Goal: Check status: Check status

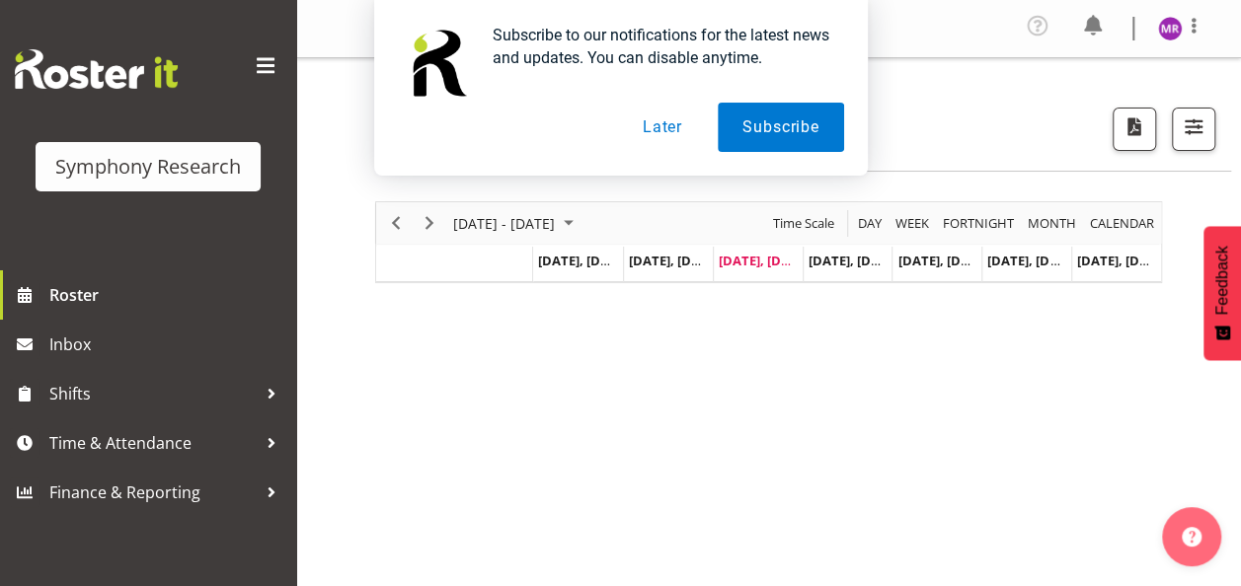
click at [659, 130] on button "Later" at bounding box center [662, 127] width 89 height 49
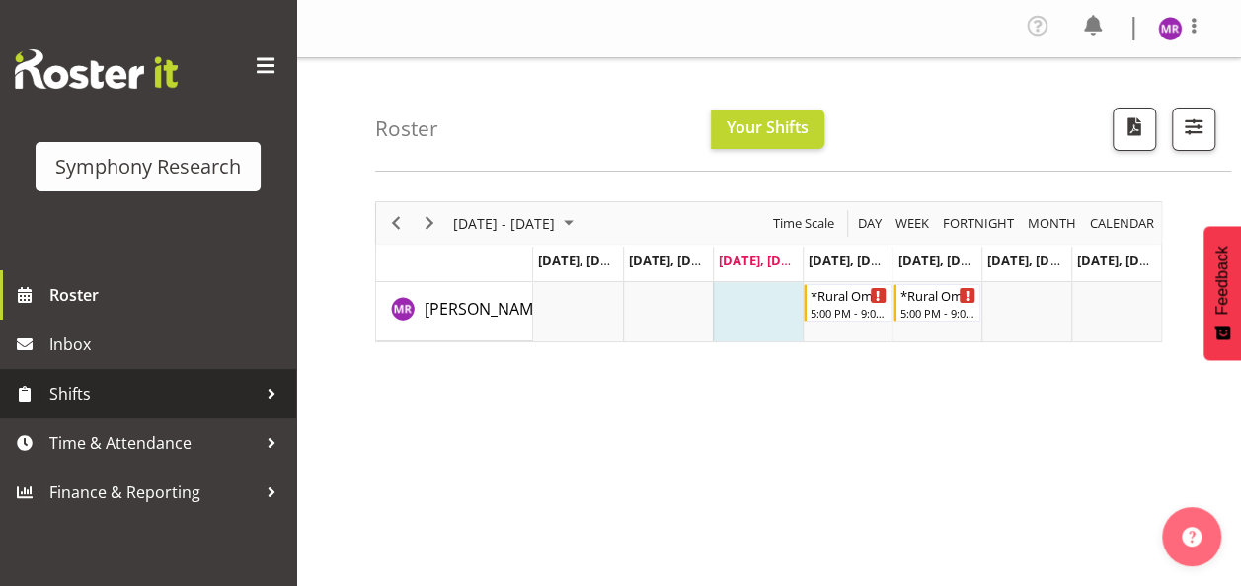
click at [116, 397] on span "Shifts" at bounding box center [152, 394] width 207 height 30
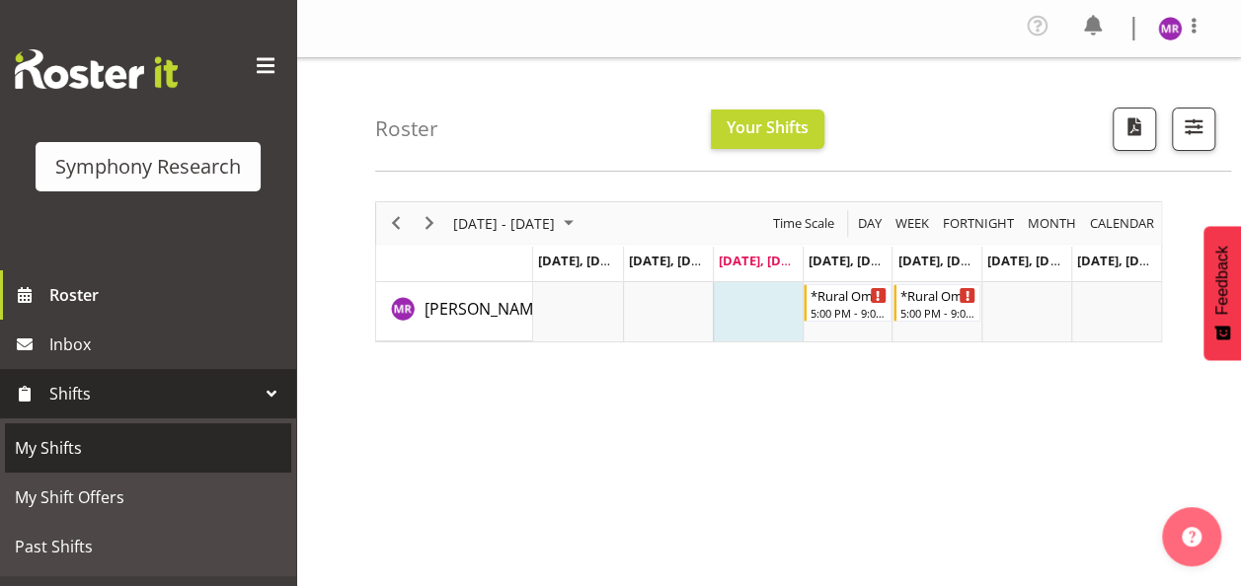
click at [93, 451] on span "My Shifts" at bounding box center [148, 448] width 267 height 30
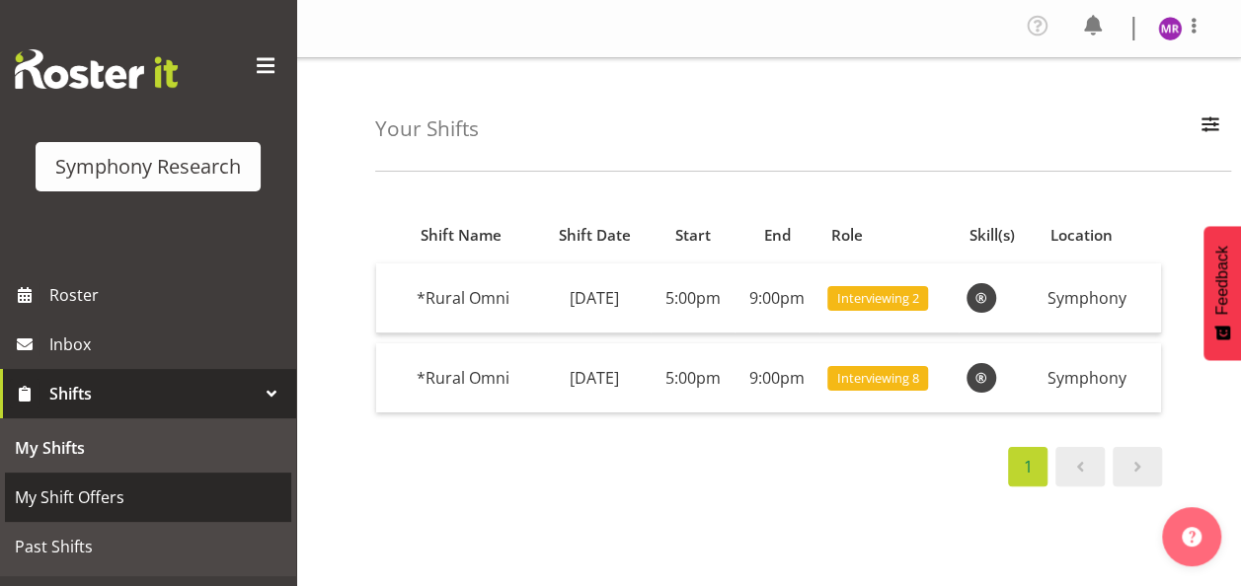
click at [89, 498] on span "My Shift Offers" at bounding box center [148, 498] width 267 height 30
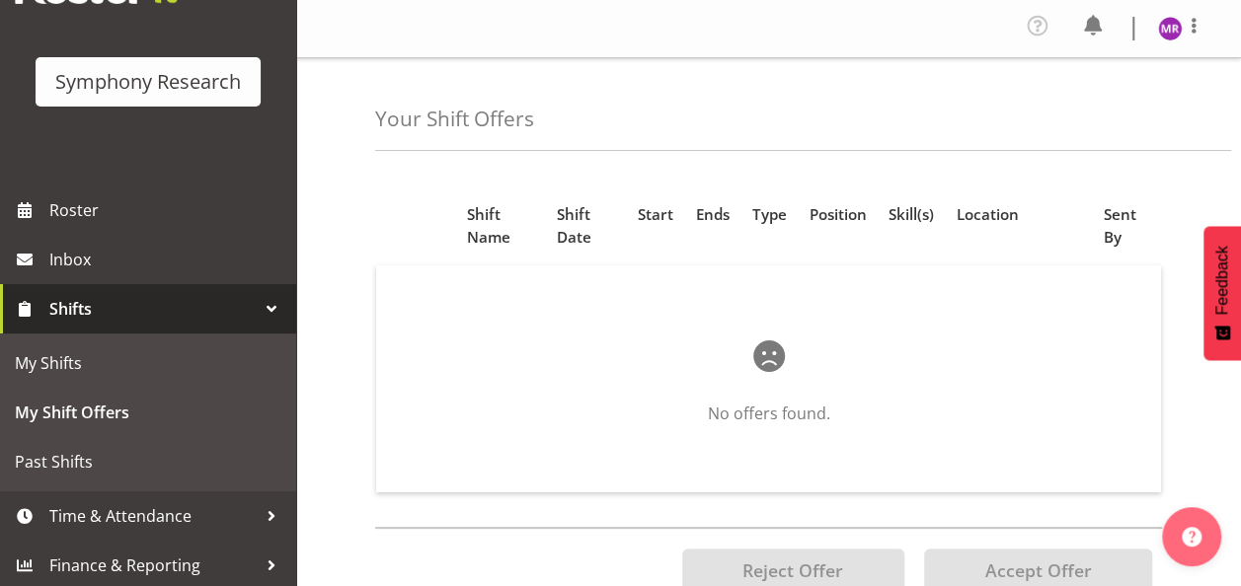
scroll to position [89, 0]
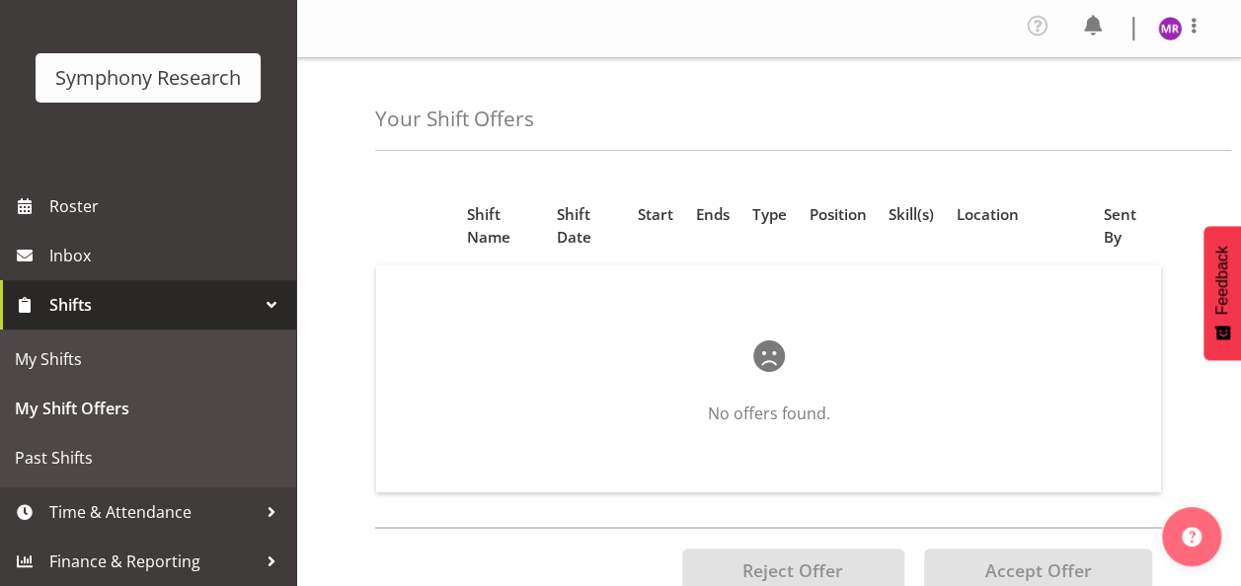
click at [83, 298] on span "Shifts" at bounding box center [152, 305] width 207 height 30
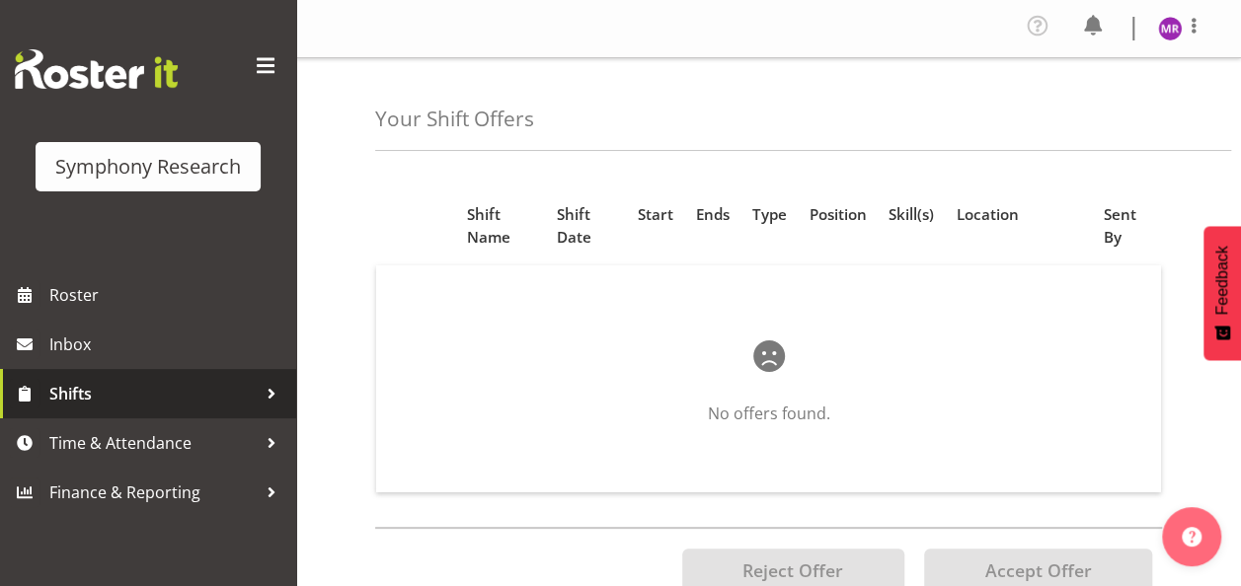
scroll to position [0, 0]
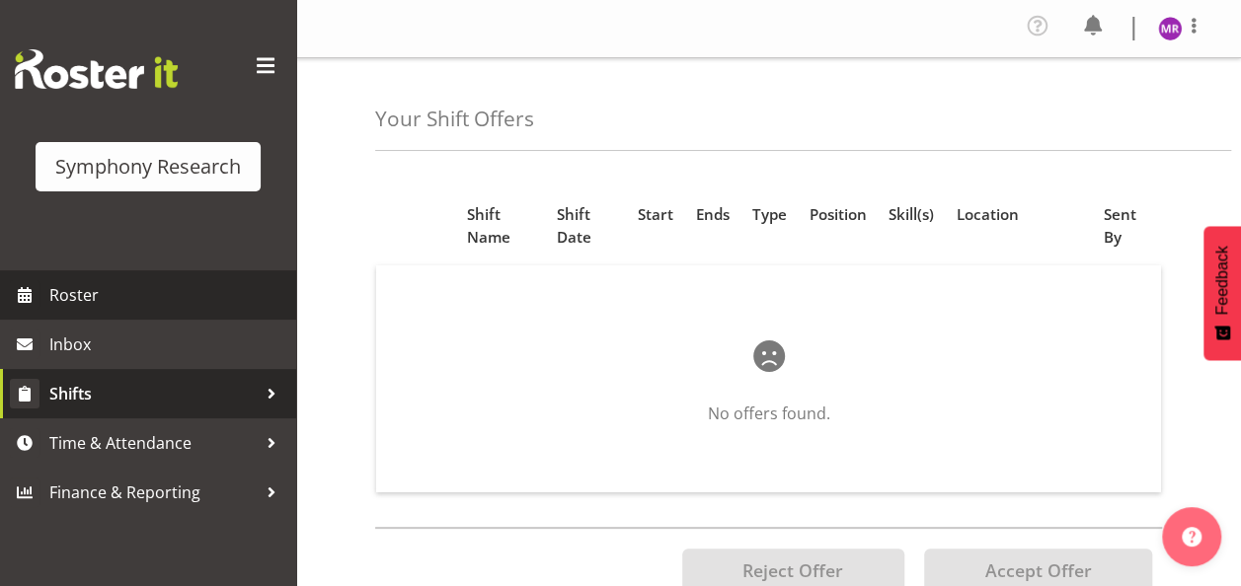
click at [83, 298] on span "Roster" at bounding box center [167, 295] width 237 height 30
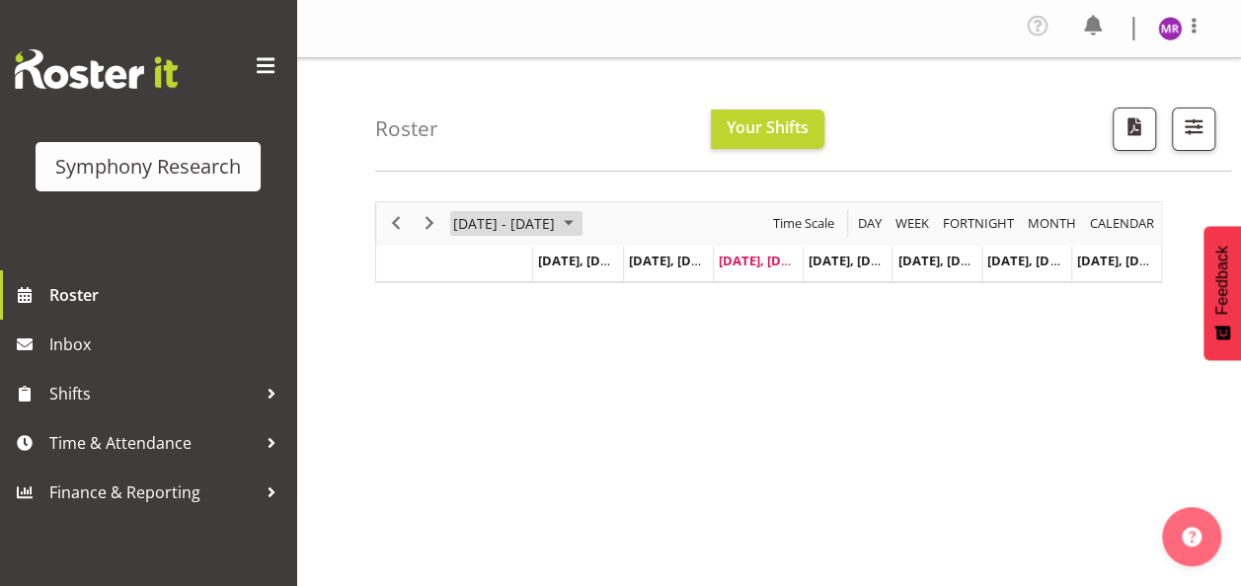
click at [580, 222] on span "August 25 - 31, 2025" at bounding box center [569, 223] width 24 height 25
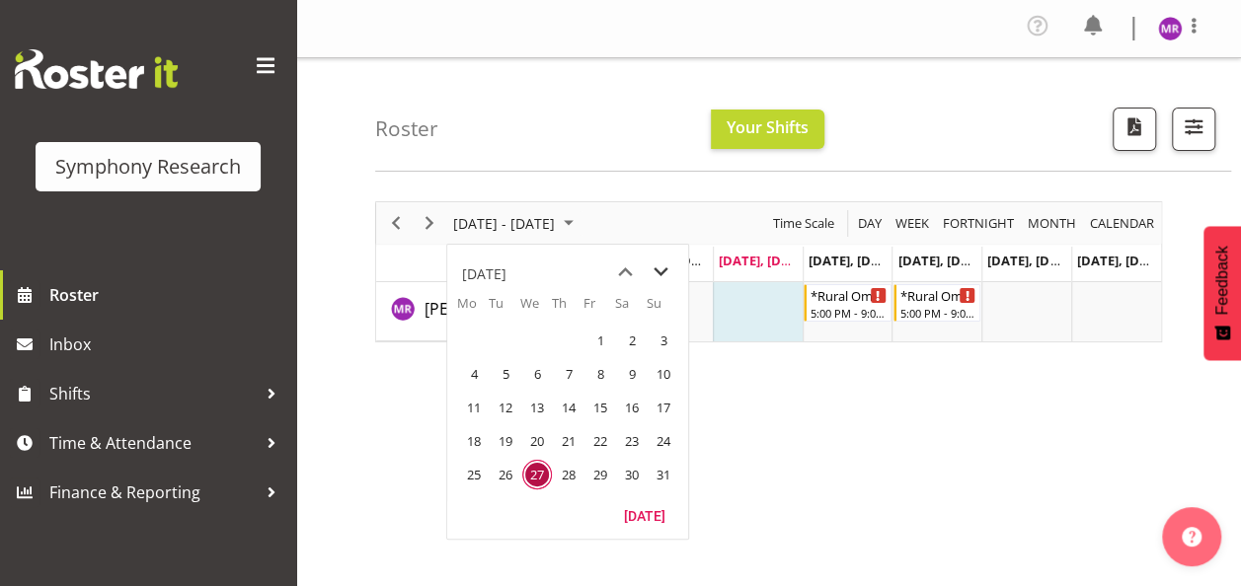
click at [661, 270] on span "next month" at bounding box center [661, 273] width 35 height 36
click at [473, 340] on span "1" at bounding box center [474, 341] width 30 height 30
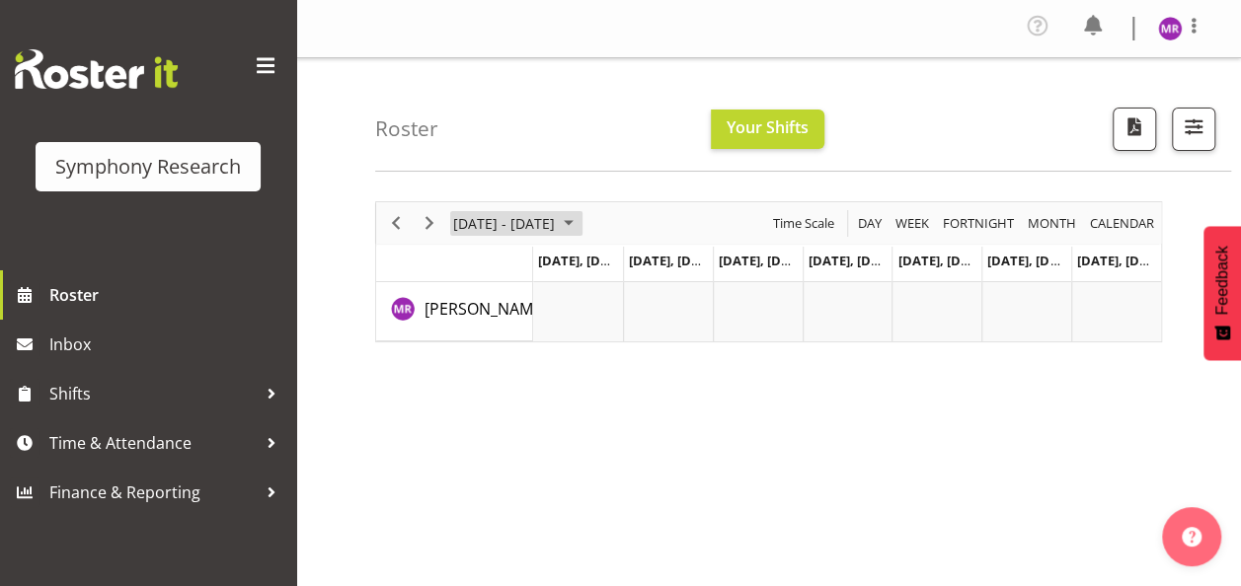
click at [580, 223] on span "September 01 - 07, 2025" at bounding box center [569, 223] width 24 height 25
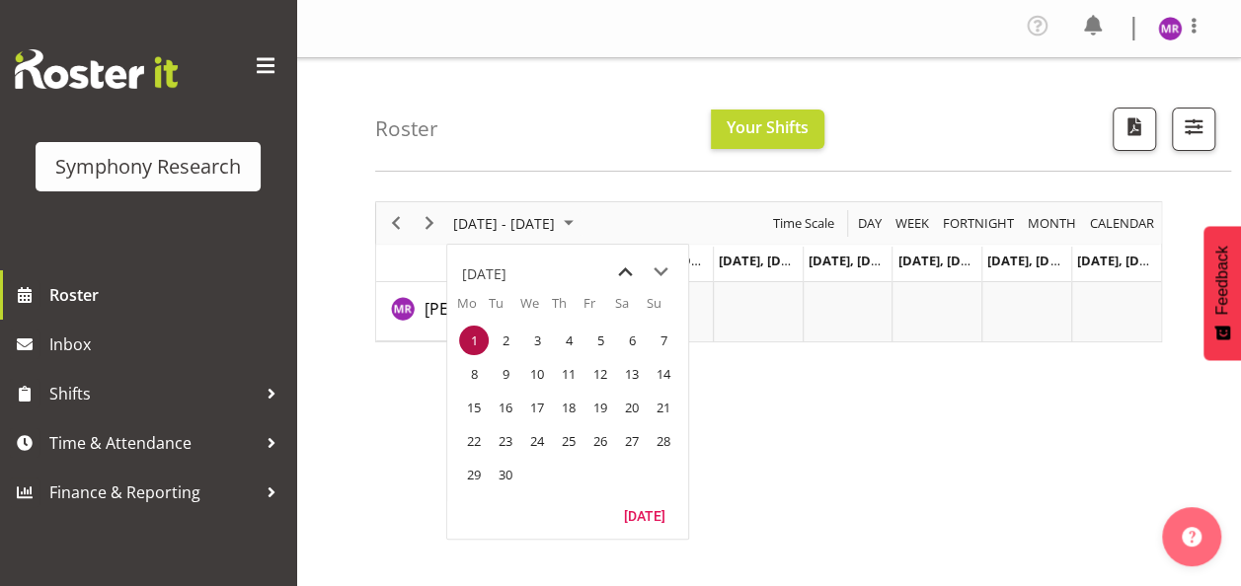
click at [626, 267] on span "previous month" at bounding box center [625, 273] width 35 height 36
click at [498, 484] on span "26" at bounding box center [506, 475] width 30 height 30
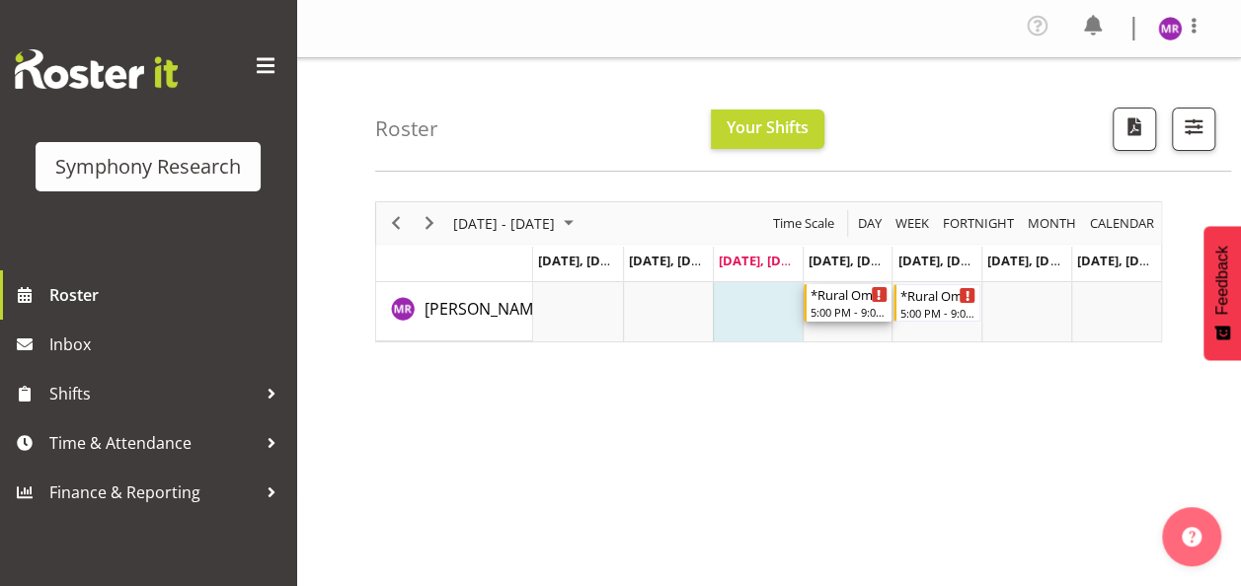
click at [858, 297] on div "*Rural Omni" at bounding box center [848, 294] width 77 height 20
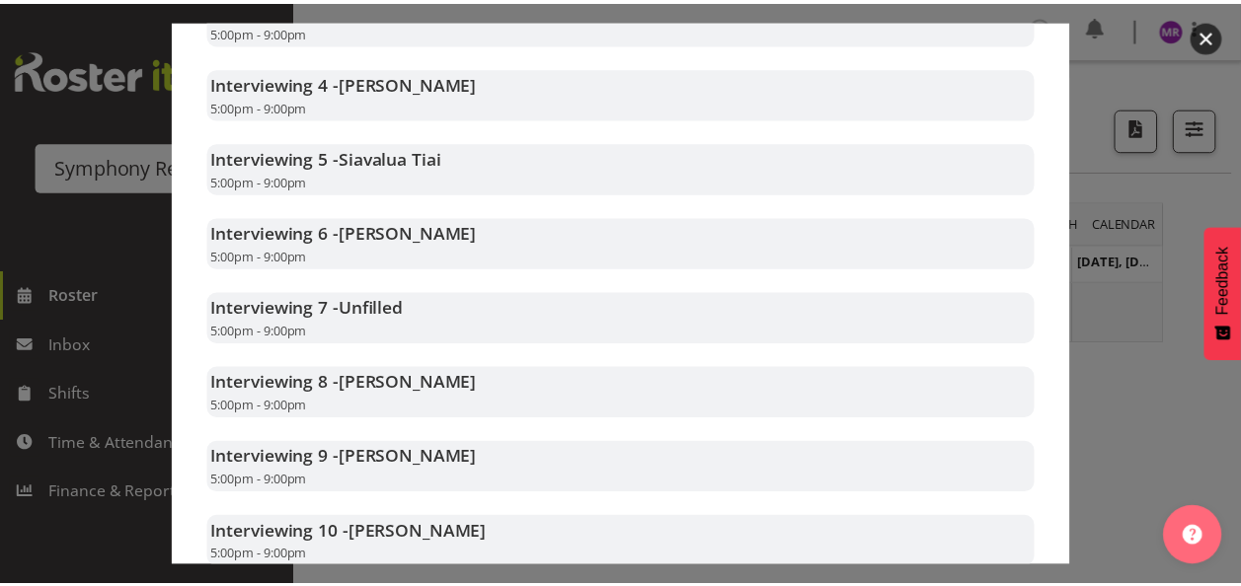
scroll to position [907, 0]
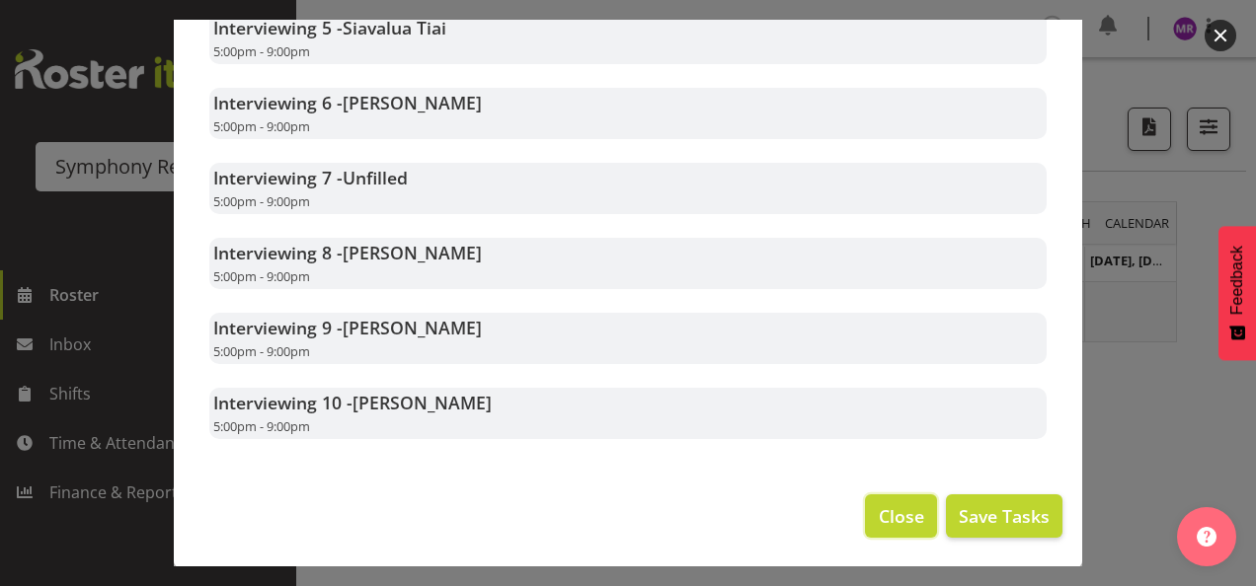
click at [879, 524] on span "Close" at bounding box center [901, 516] width 45 height 26
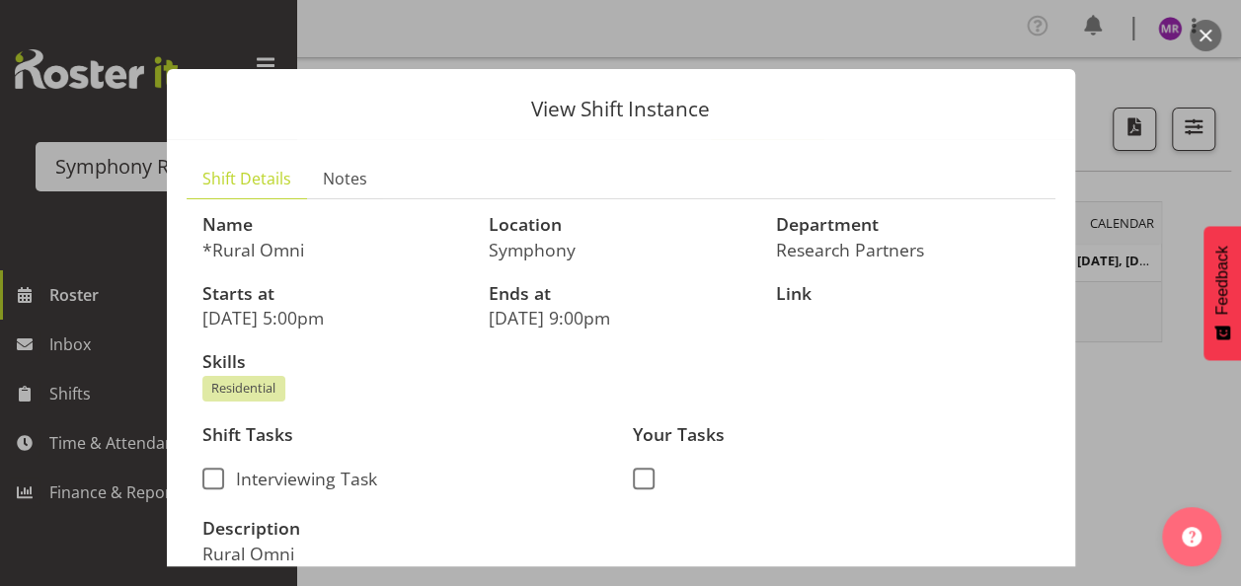
click at [1201, 36] on button "button" at bounding box center [1206, 36] width 32 height 32
